Goal: Information Seeking & Learning: Learn about a topic

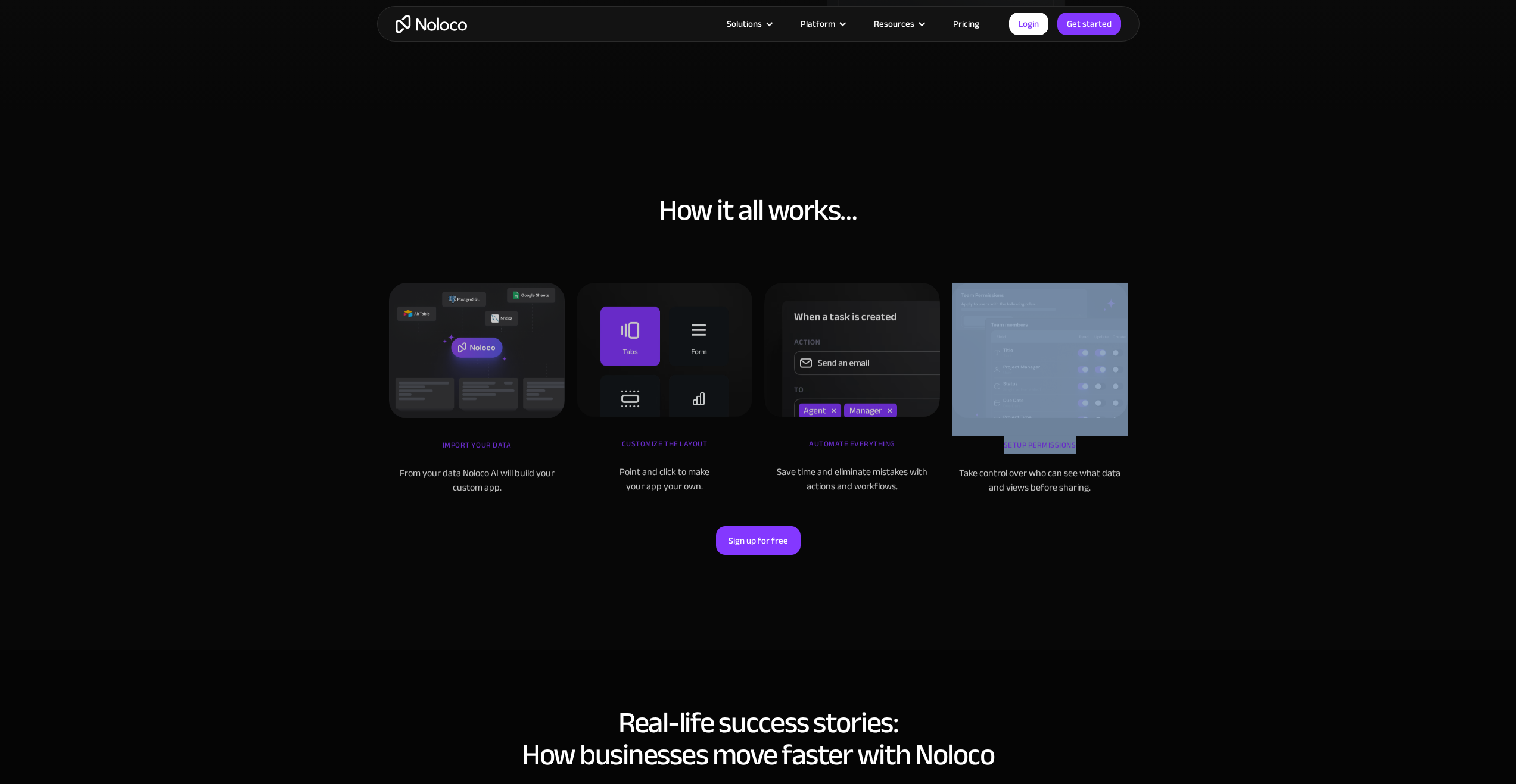
drag, startPoint x: 1504, startPoint y: 425, endPoint x: 1510, endPoint y: 418, distance: 9.2
click at [1507, 423] on section "How it all works… iMPORT YOUR DATA From your data Noloco AI will build your cus…" at bounding box center [758, 381] width 1516 height 538
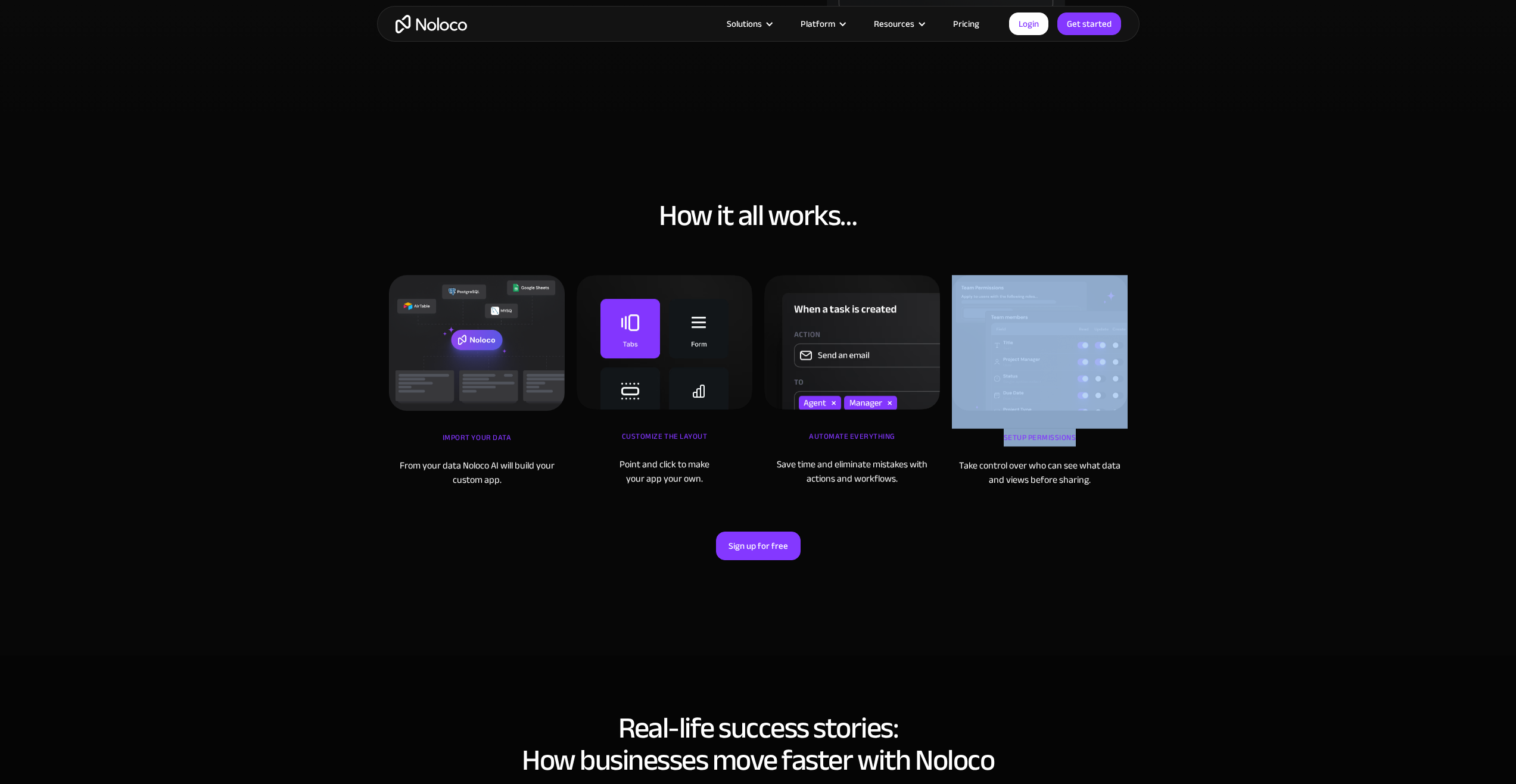
scroll to position [6555, 0]
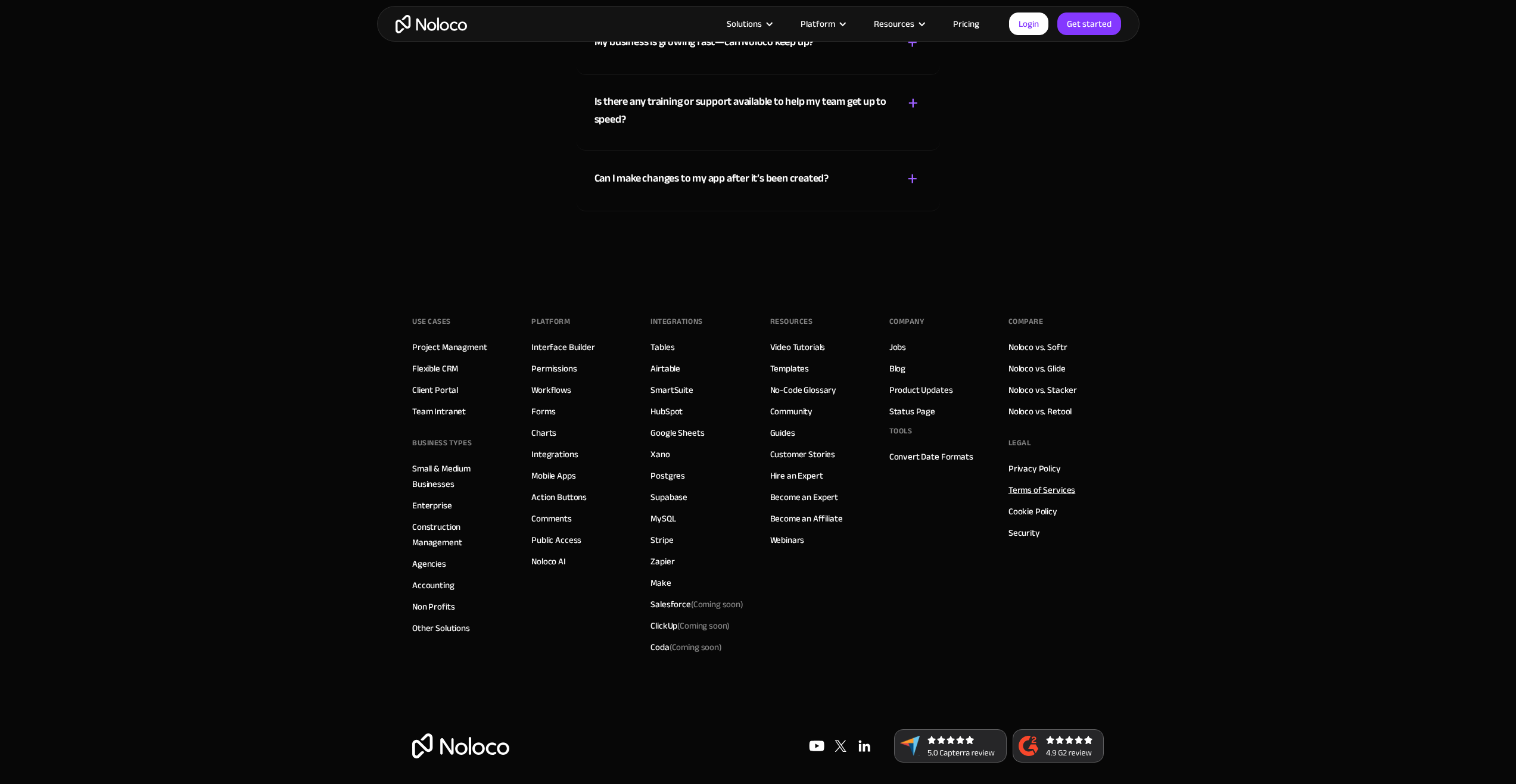
click at [1031, 489] on link "Terms of Services" at bounding box center [1042, 490] width 67 height 15
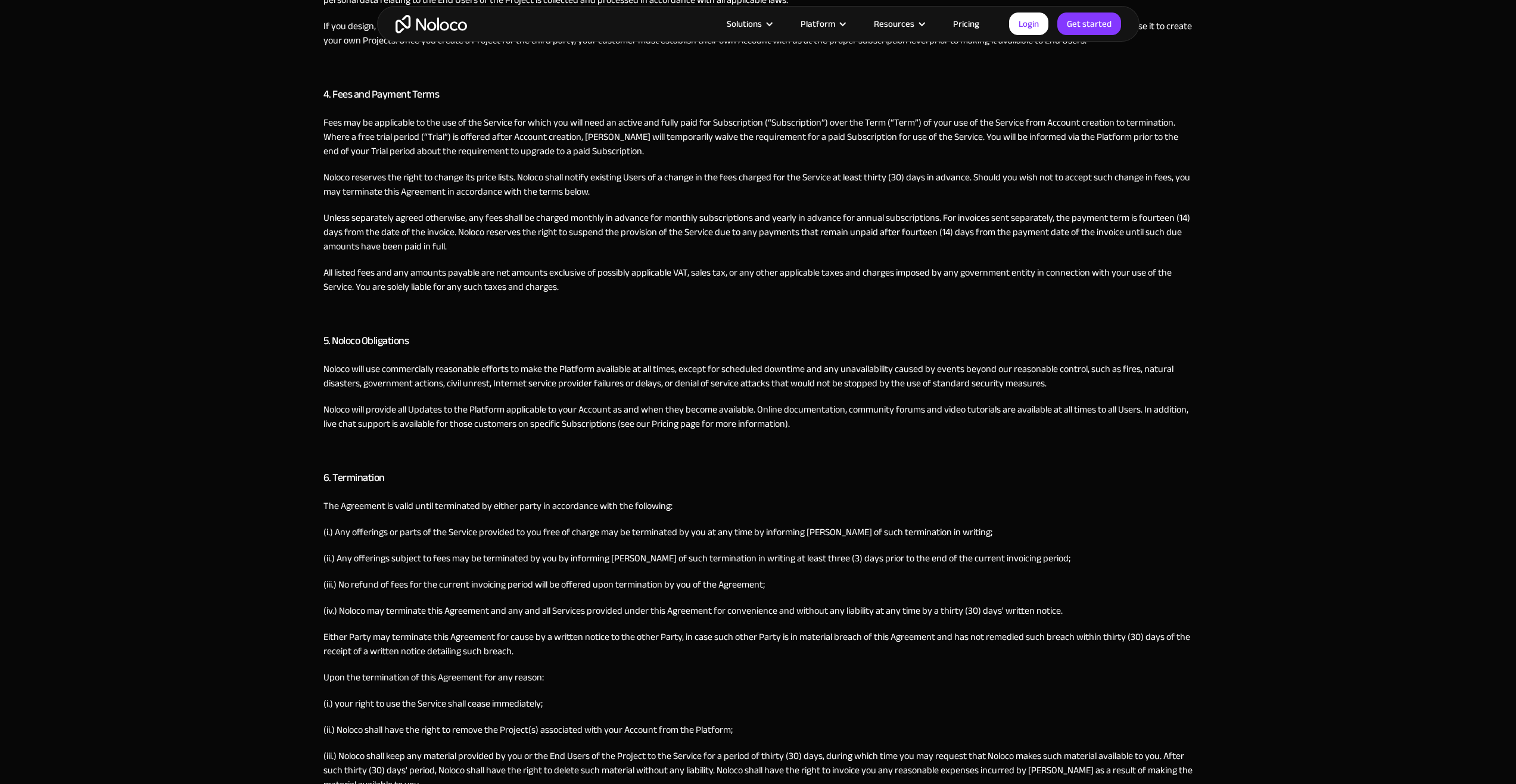
scroll to position [893, 0]
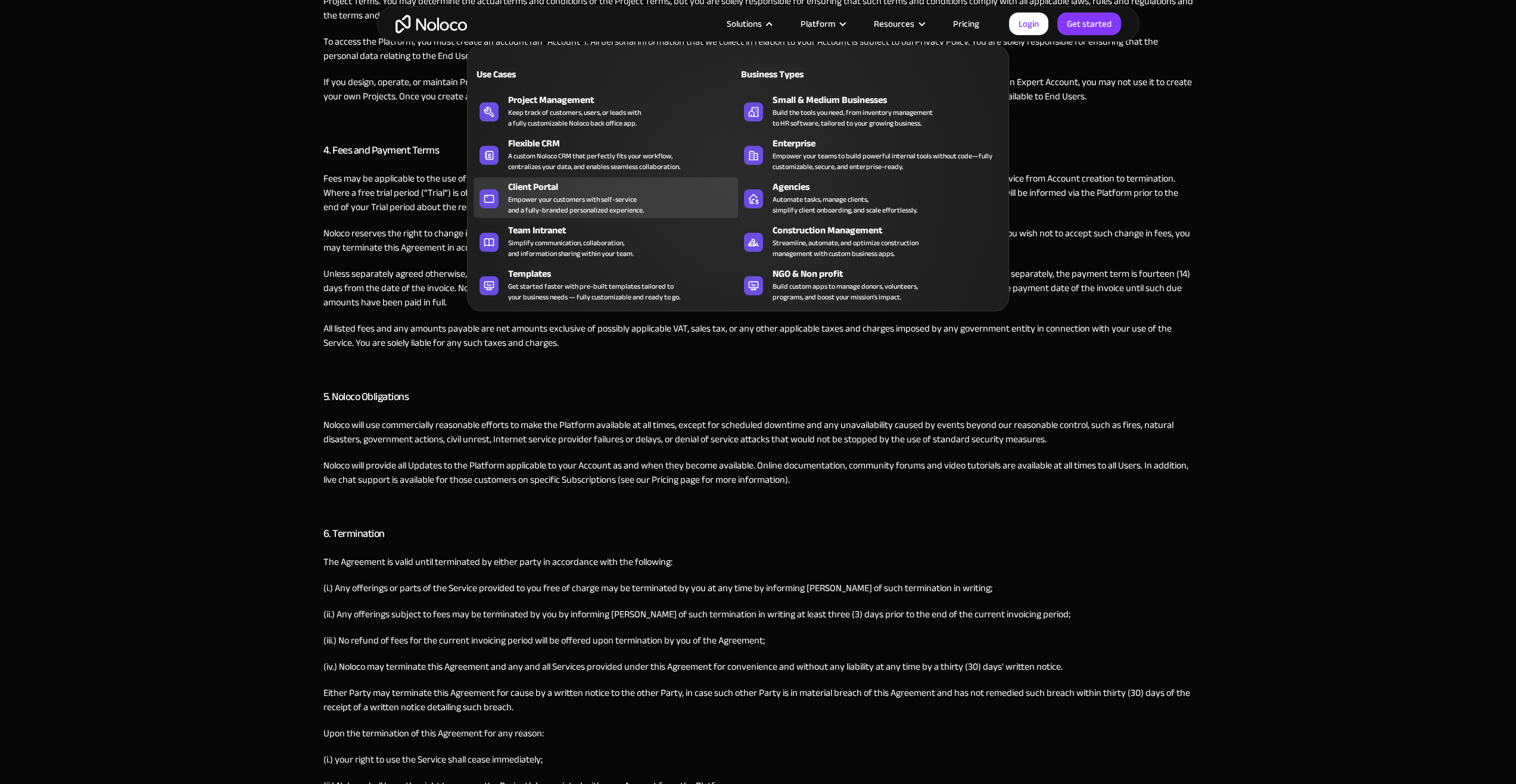
click at [598, 199] on div "Empower your customers with self-service and a fully-branded personalized exper…" at bounding box center [576, 204] width 136 height 22
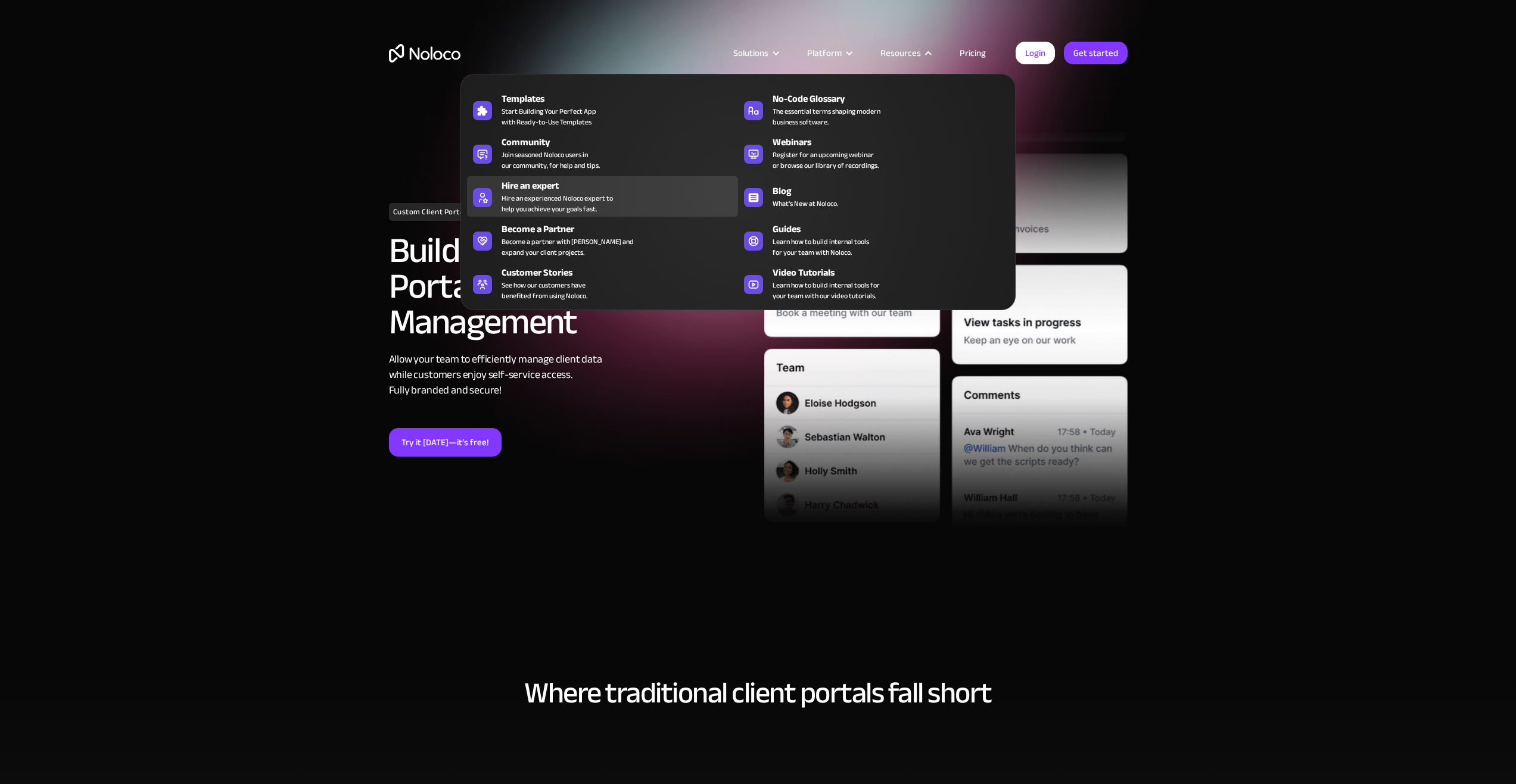
click at [551, 209] on div "Hire an experienced Noloco expert to help you achieve your goals fast." at bounding box center [557, 203] width 111 height 22
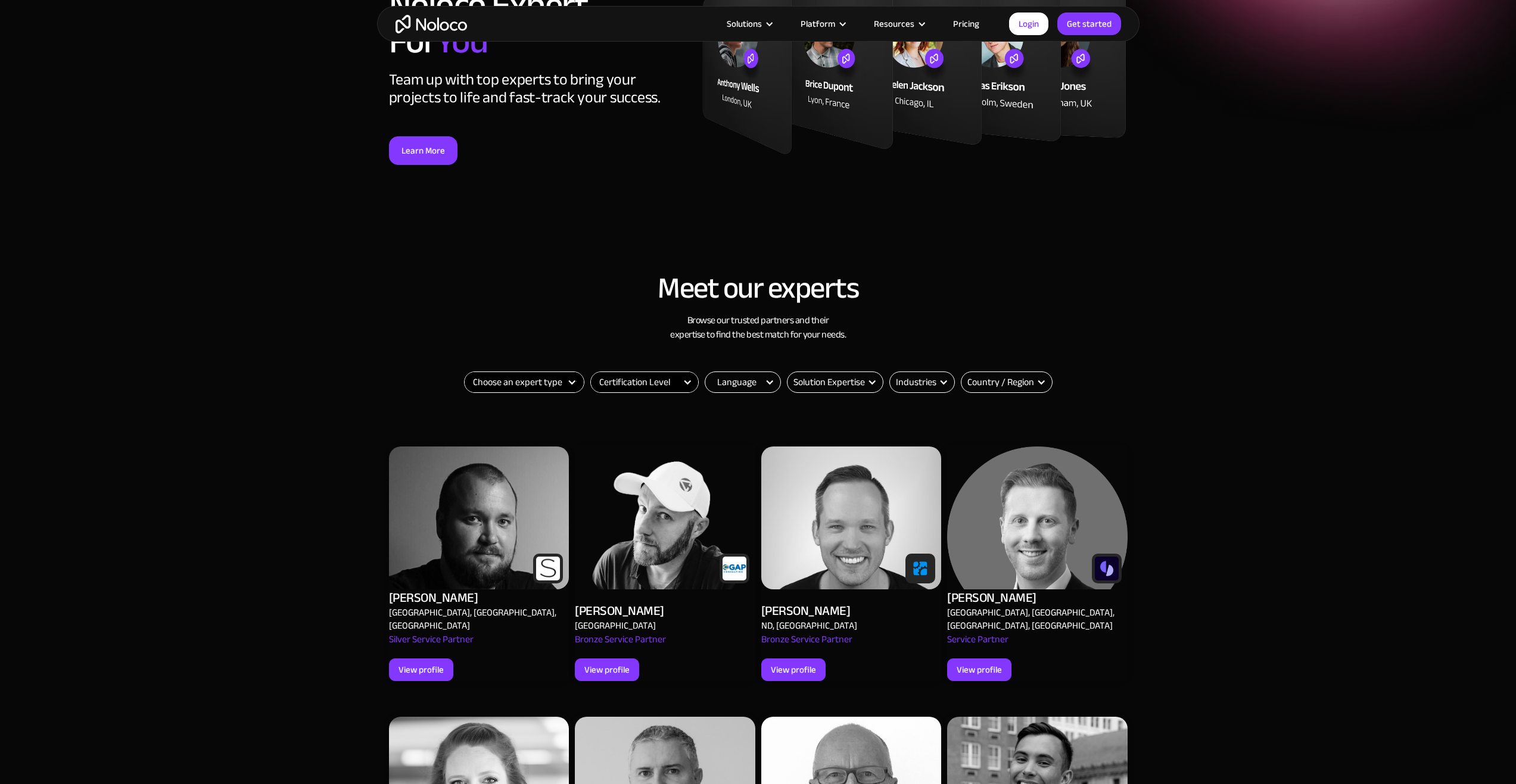
scroll to position [417, 0]
